Goal: Navigation & Orientation: Understand site structure

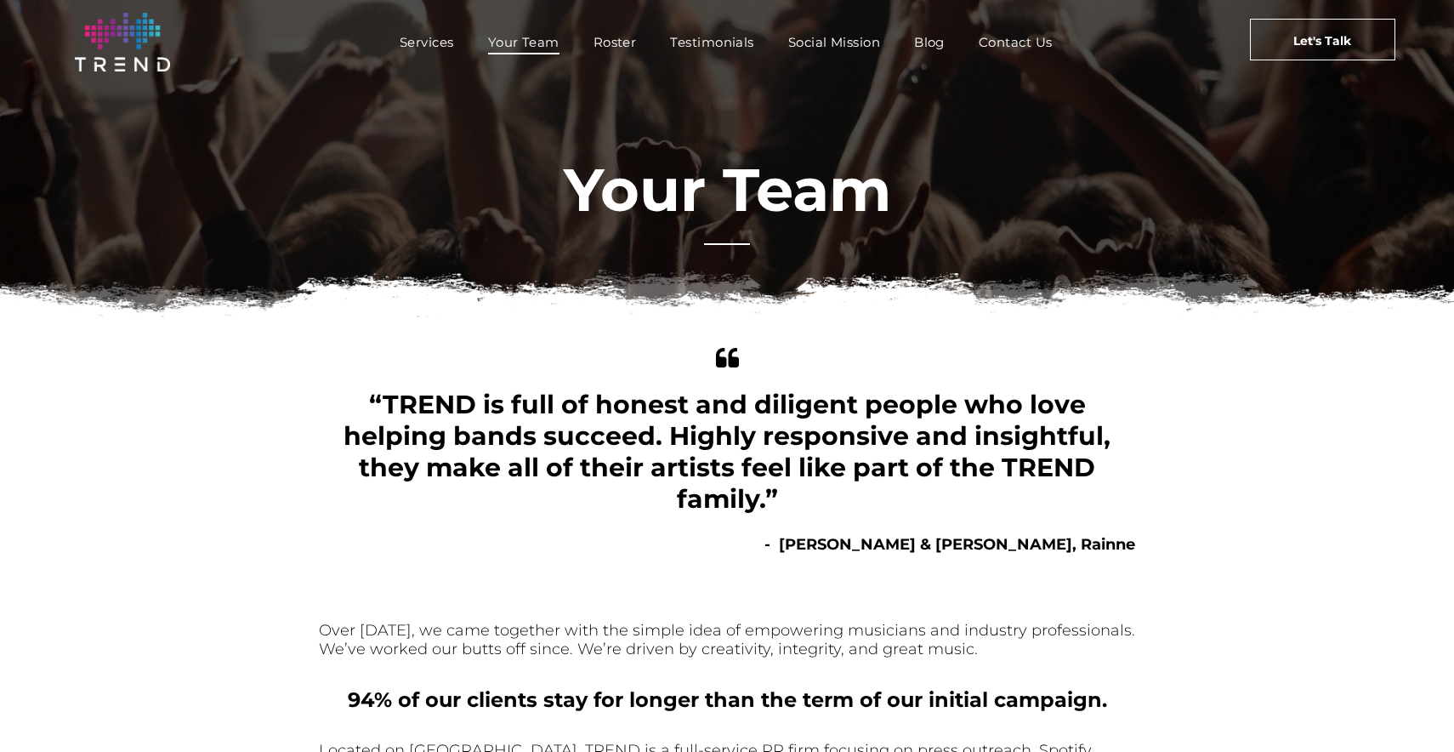
click at [95, 60] on img at bounding box center [122, 42] width 95 height 59
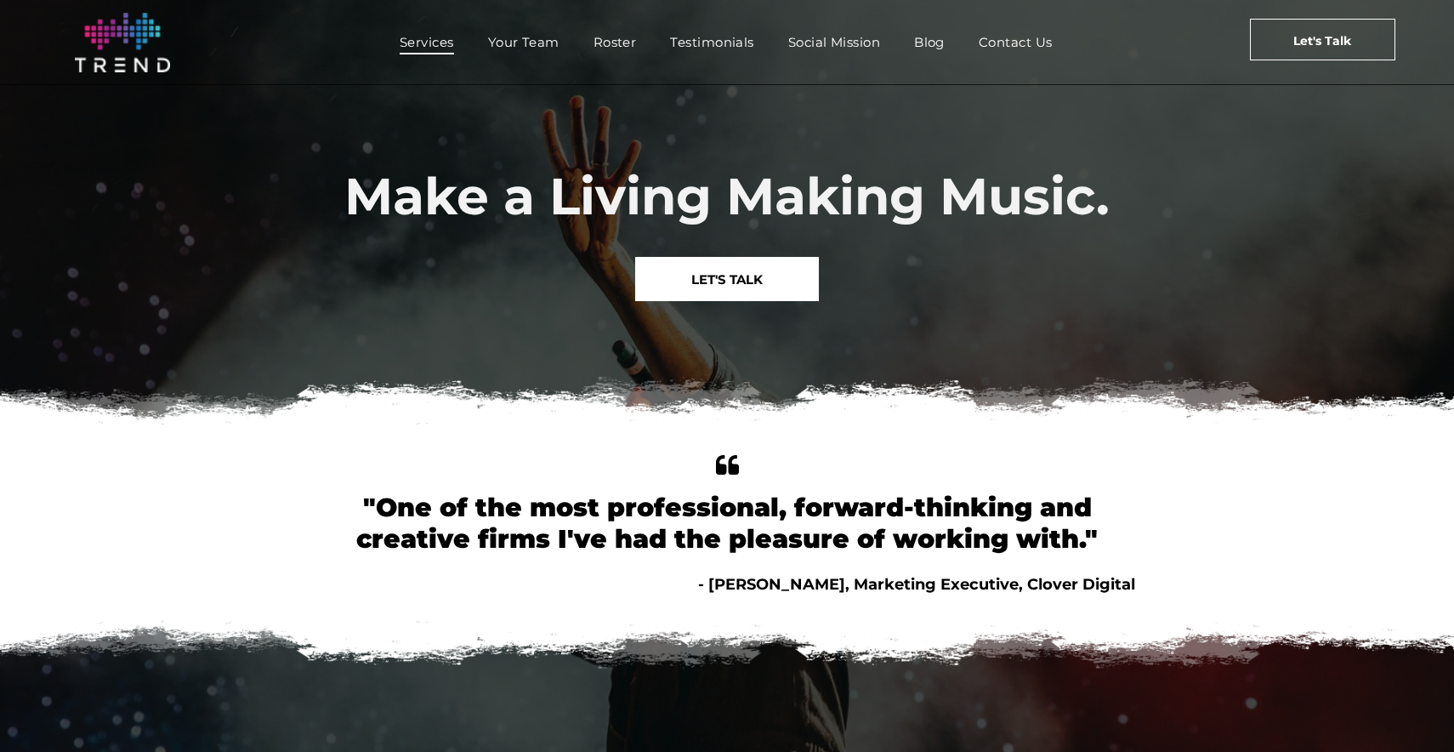
click at [429, 47] on span "Services" at bounding box center [427, 42] width 54 height 25
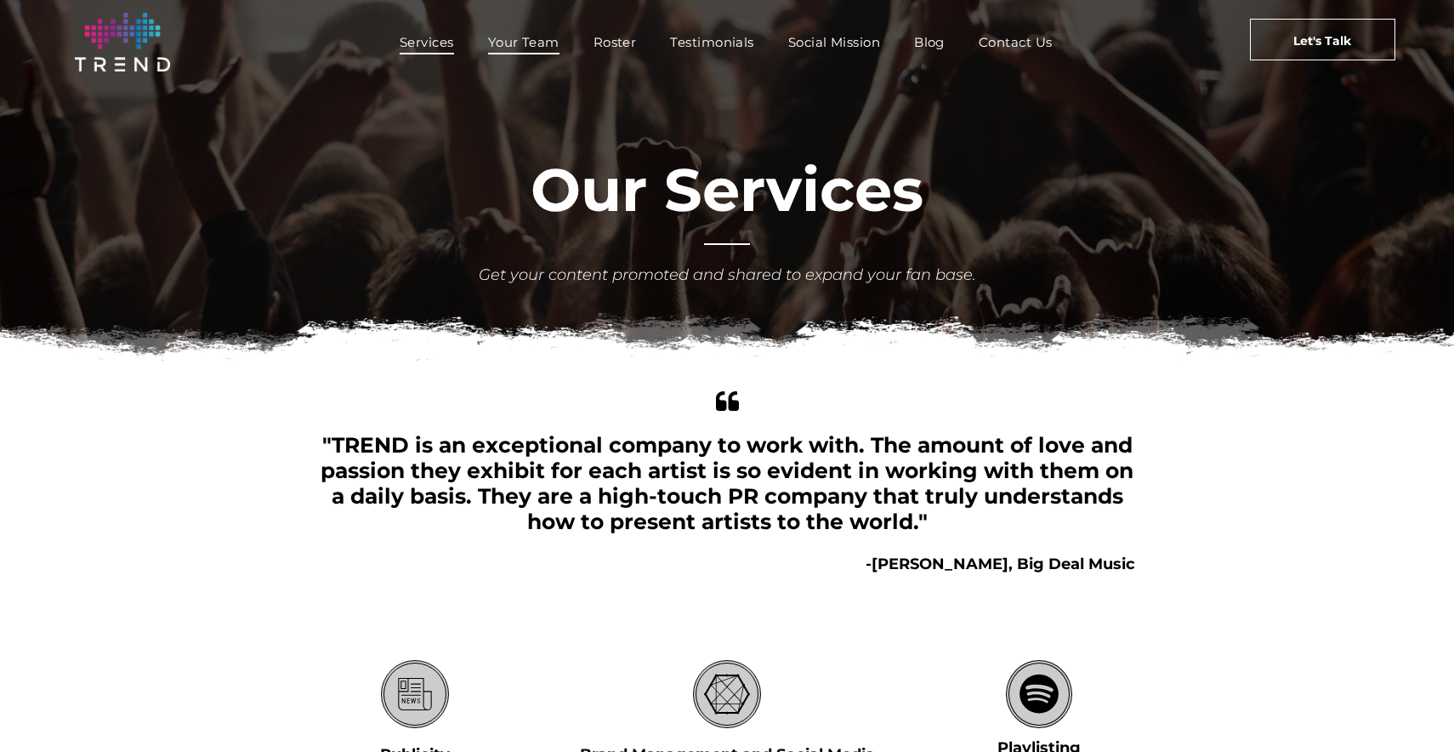
click at [537, 48] on span "Your Team" at bounding box center [523, 42] width 71 height 25
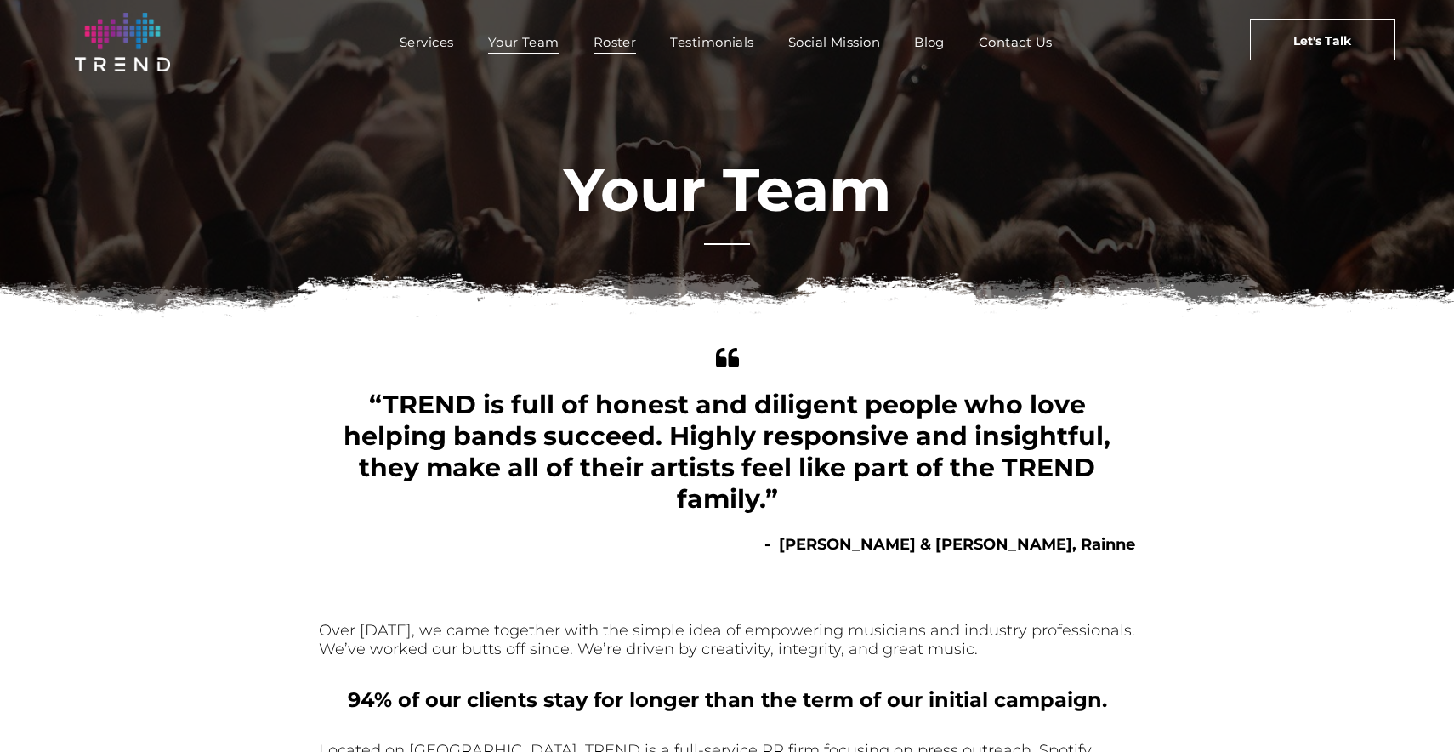
click at [620, 44] on span "Roster" at bounding box center [614, 42] width 43 height 25
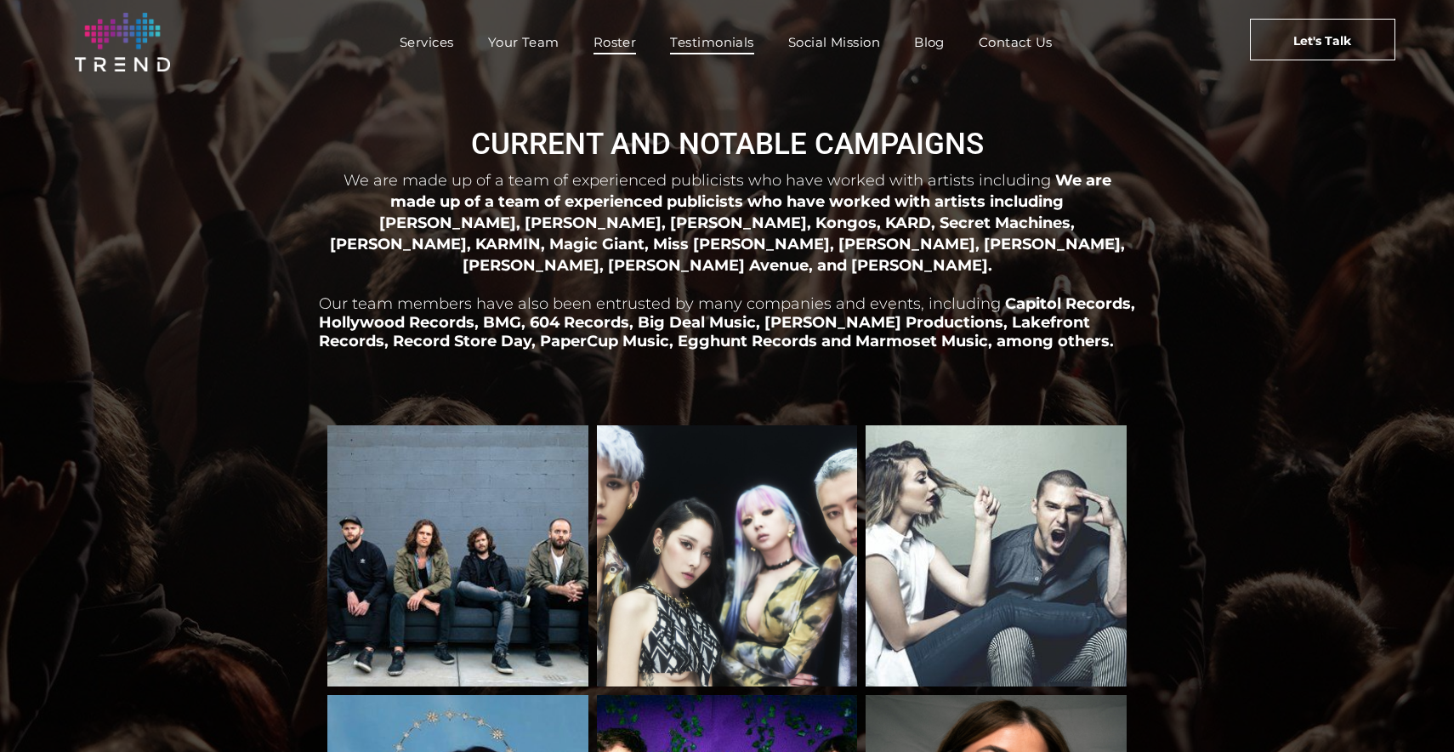
click at [715, 35] on span "Testimonials" at bounding box center [711, 42] width 83 height 25
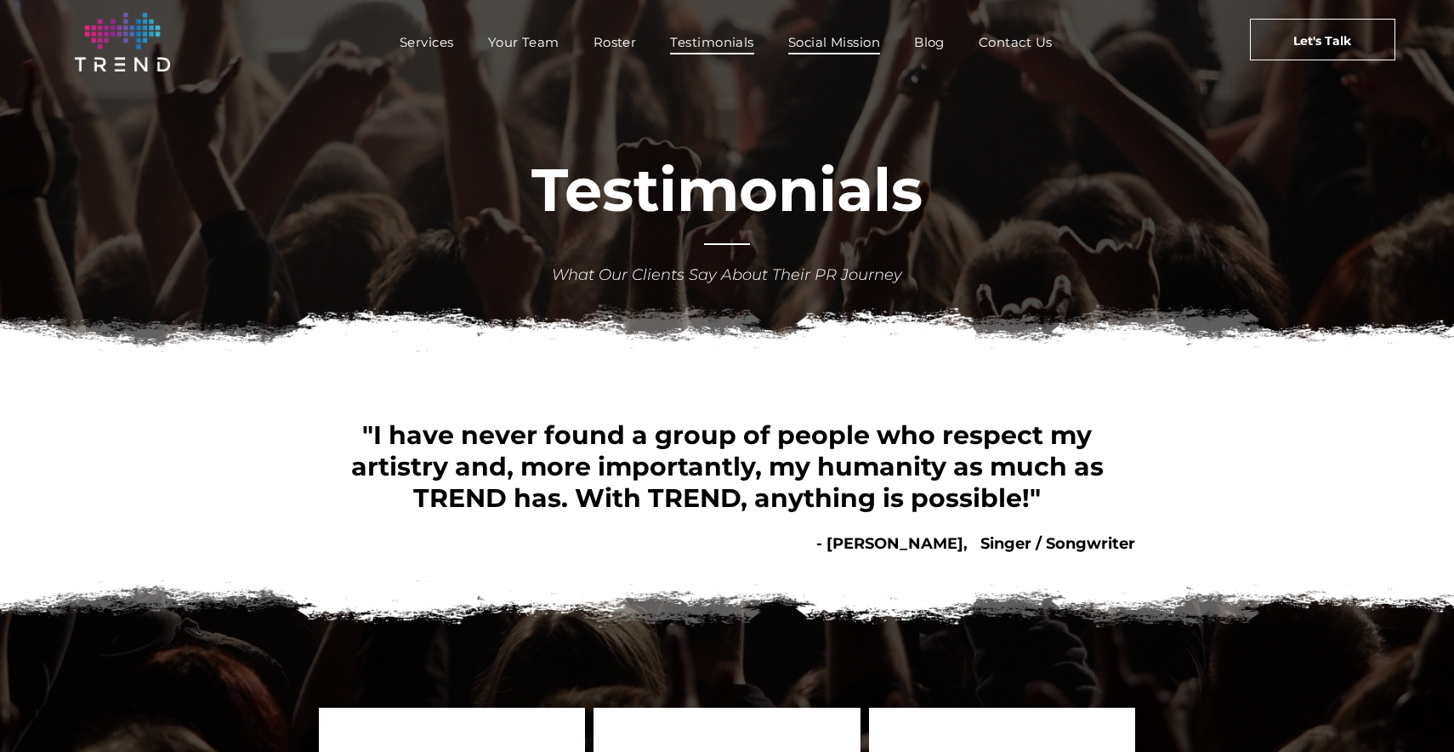
click at [838, 34] on span "Social Mission" at bounding box center [834, 42] width 92 height 25
